Goal: Find contact information: Find contact information

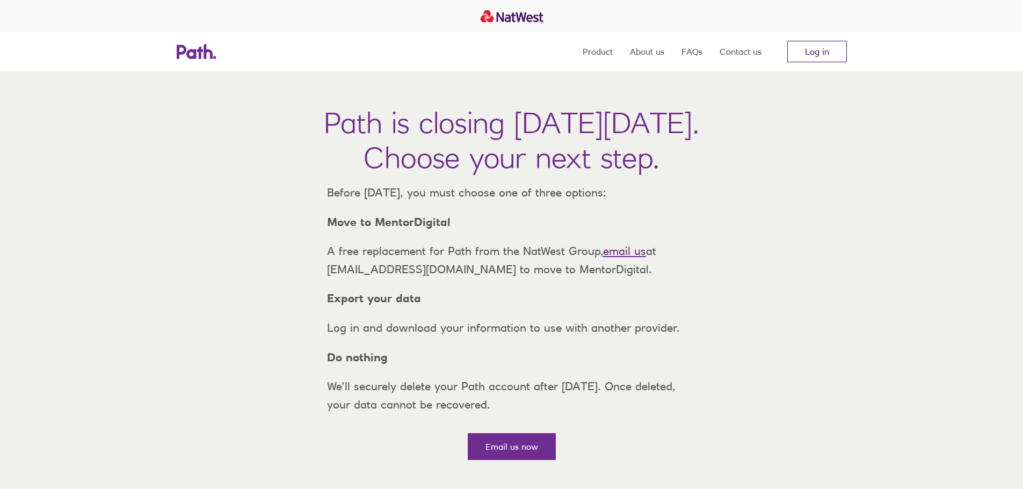
click at [819, 52] on link "Log in" at bounding box center [818, 51] width 60 height 21
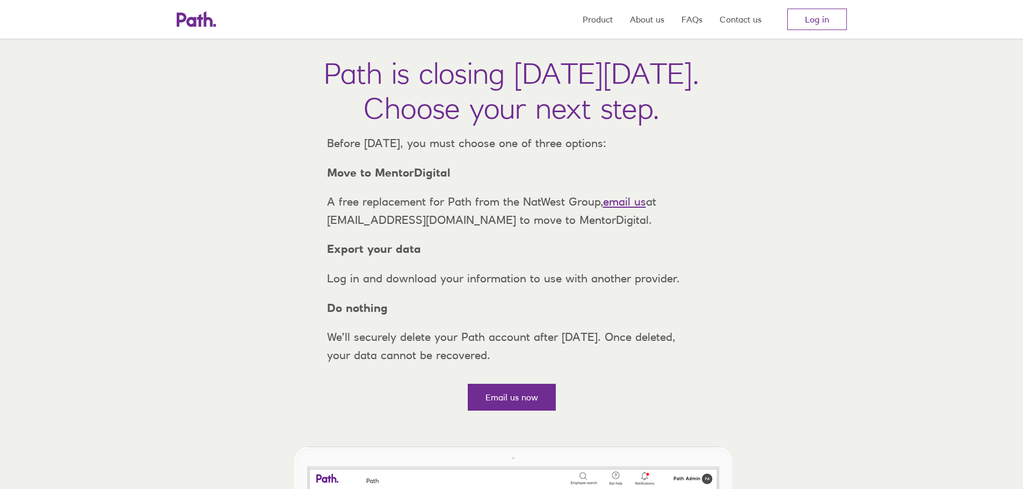
scroll to position [161, 0]
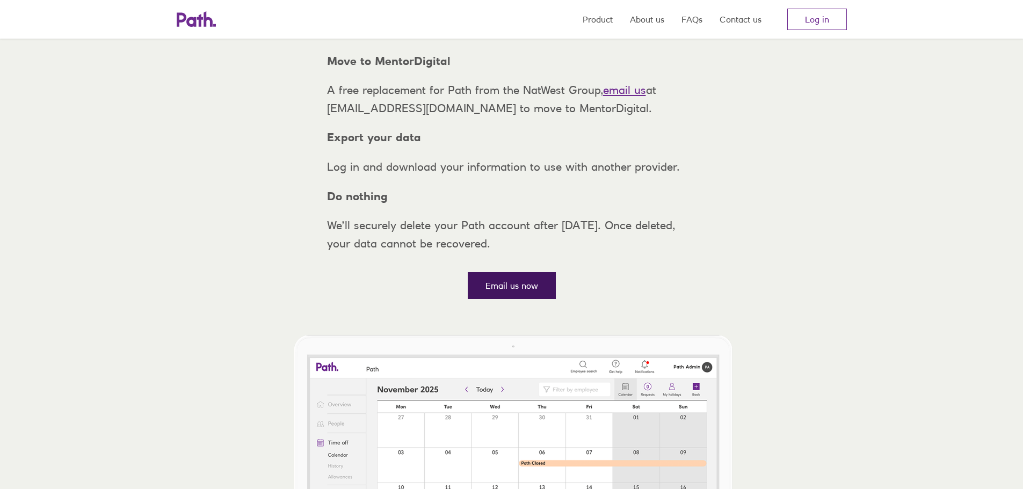
click at [506, 299] on link "Email us now" at bounding box center [512, 285] width 88 height 27
click at [816, 24] on link "Log in" at bounding box center [818, 19] width 60 height 21
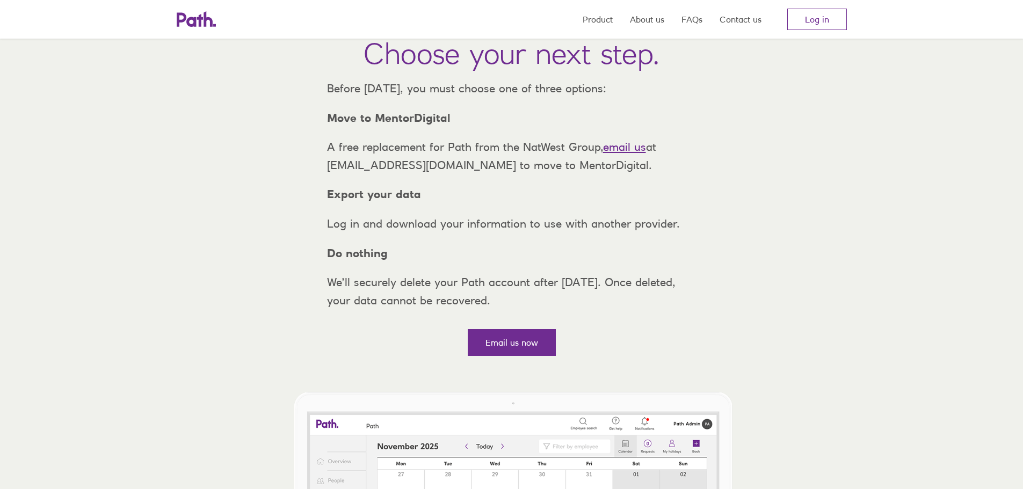
scroll to position [99, 0]
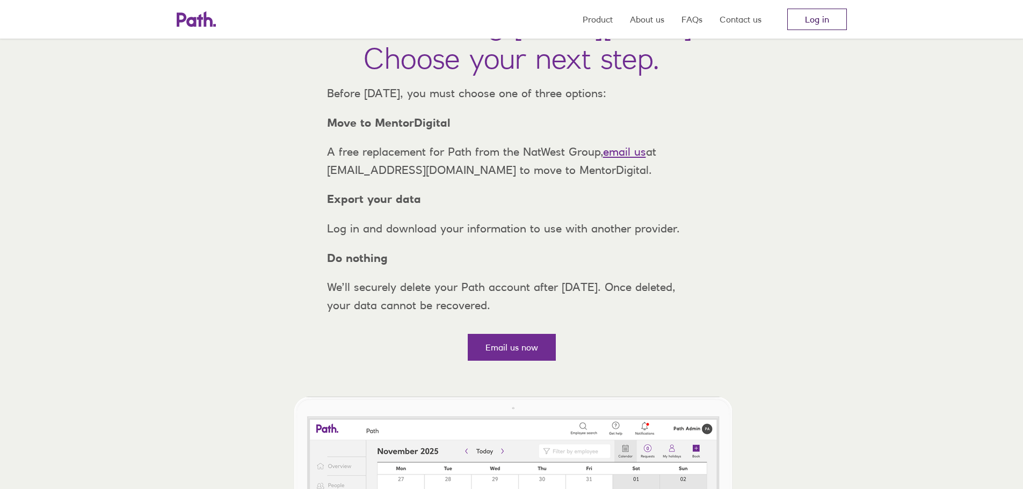
click at [809, 20] on link "Log in" at bounding box center [818, 19] width 60 height 21
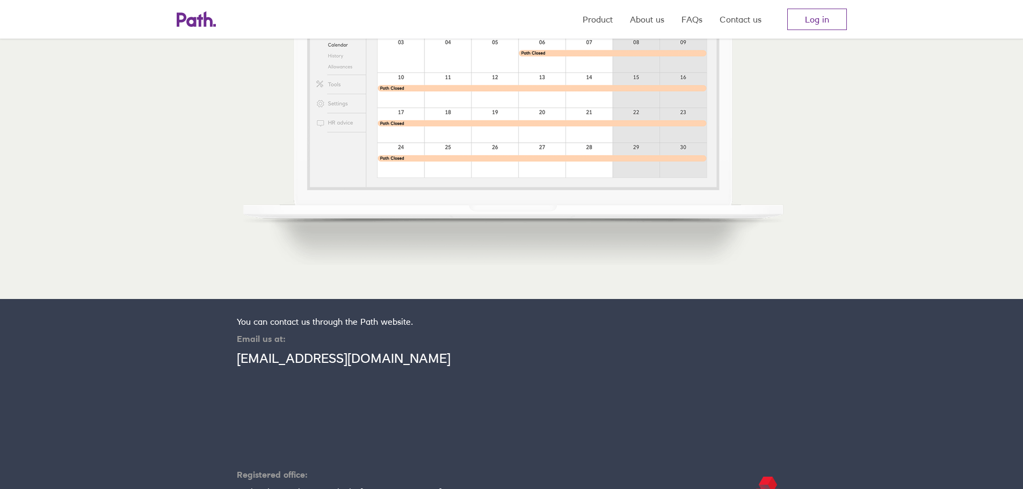
scroll to position [637, 0]
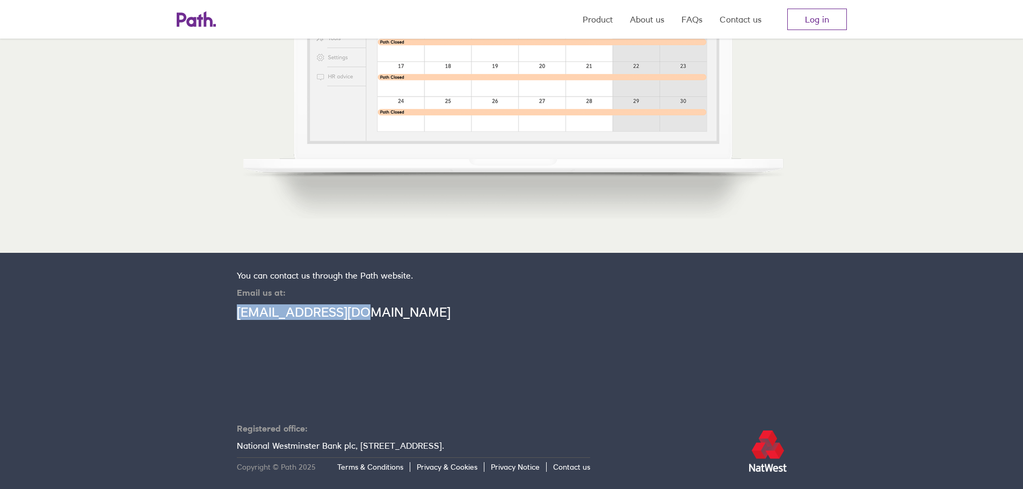
drag, startPoint x: 360, startPoint y: 313, endPoint x: 235, endPoint y: 315, distance: 125.7
click at [235, 315] on section "You can contact us through the Path website. Email us at: [EMAIL_ADDRESS][DOMAI…" at bounding box center [511, 371] width 1023 height 236
copy link "[EMAIL_ADDRESS][DOMAIN_NAME]"
